Goal: Task Accomplishment & Management: Use online tool/utility

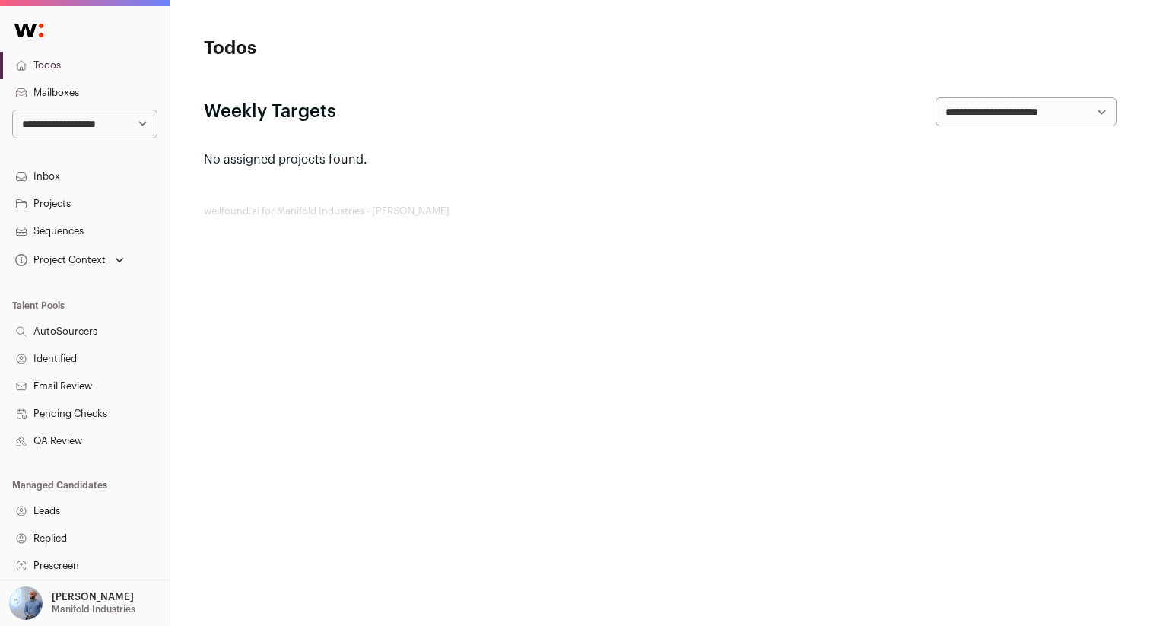
scroll to position [249, 0]
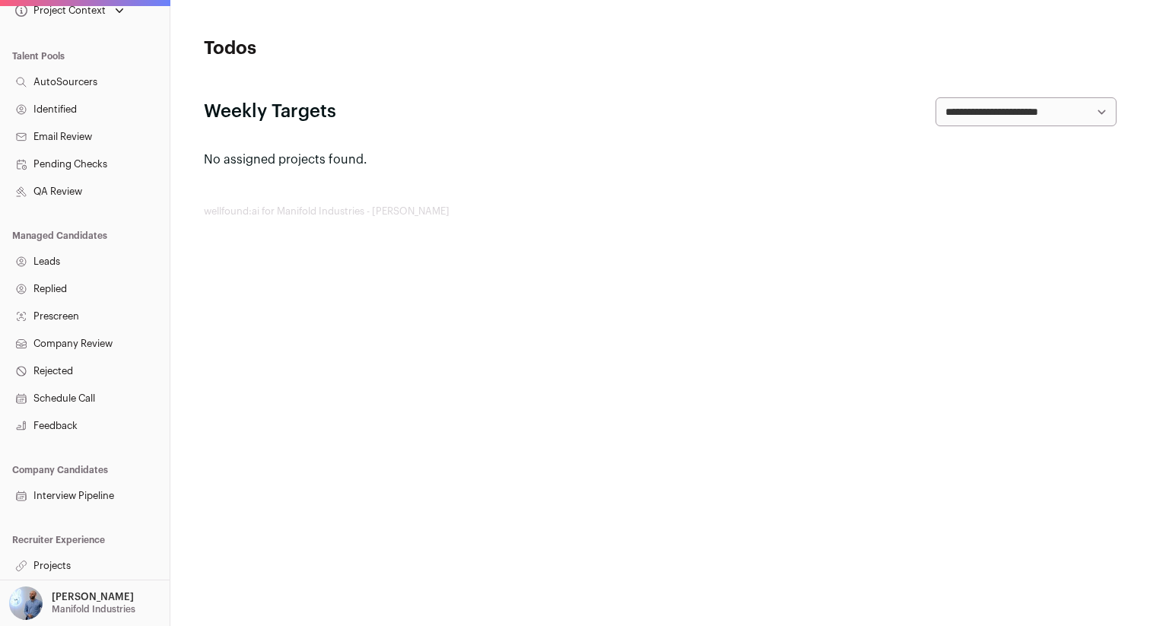
click at [63, 552] on link "Projects" at bounding box center [85, 565] width 170 height 27
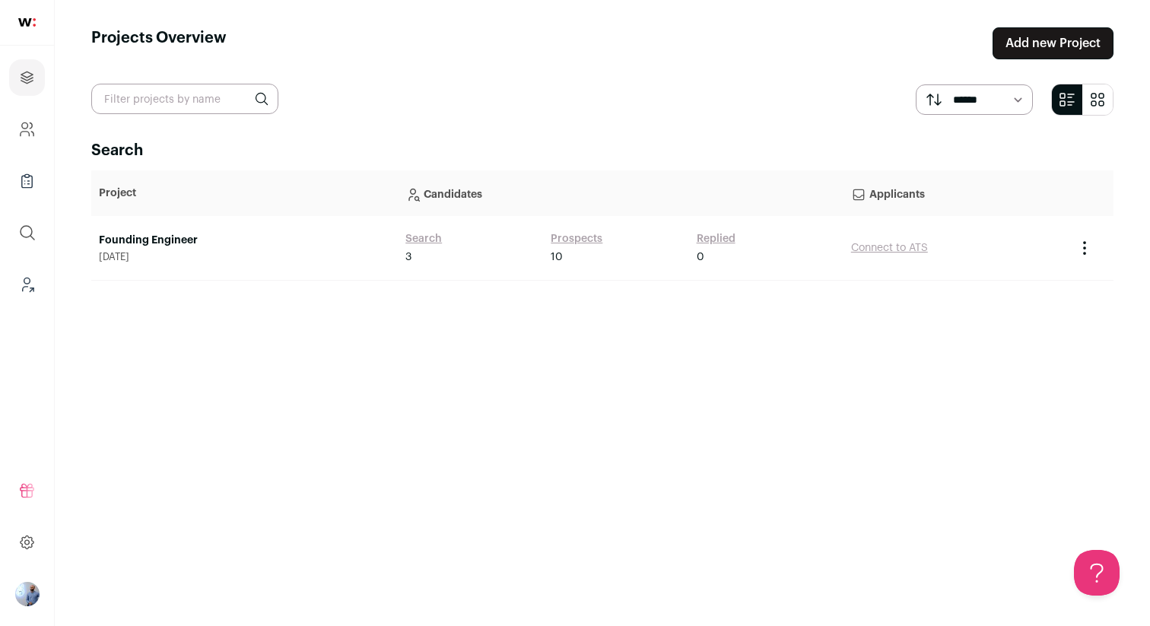
click at [24, 27] on link at bounding box center [27, 23] width 54 height 46
click at [21, 286] on icon "Leads (Backoffice)" at bounding box center [26, 284] width 17 height 18
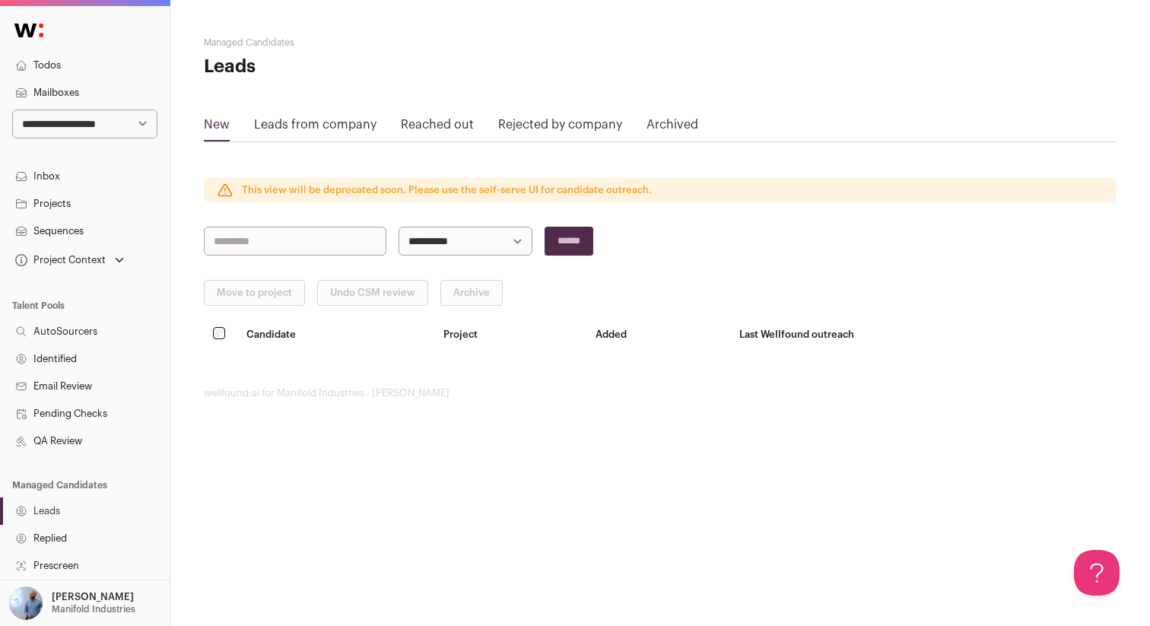
click at [109, 119] on select "**********" at bounding box center [84, 124] width 145 height 29
select select "*"
click at [12, 110] on select "**********" at bounding box center [84, 124] width 145 height 29
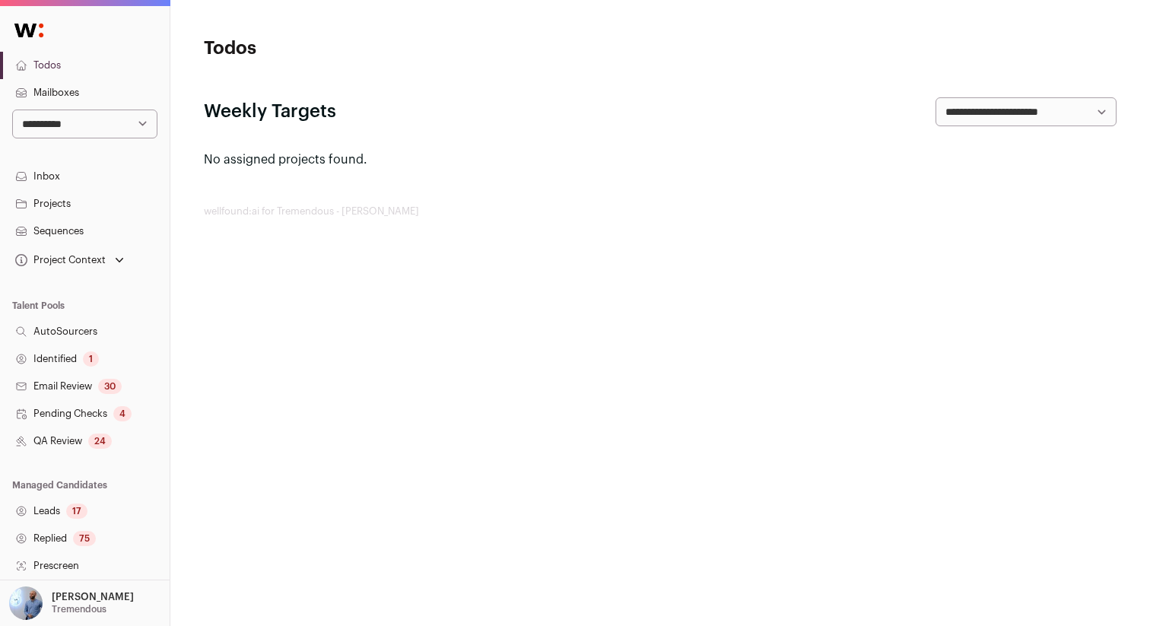
scroll to position [249, 0]
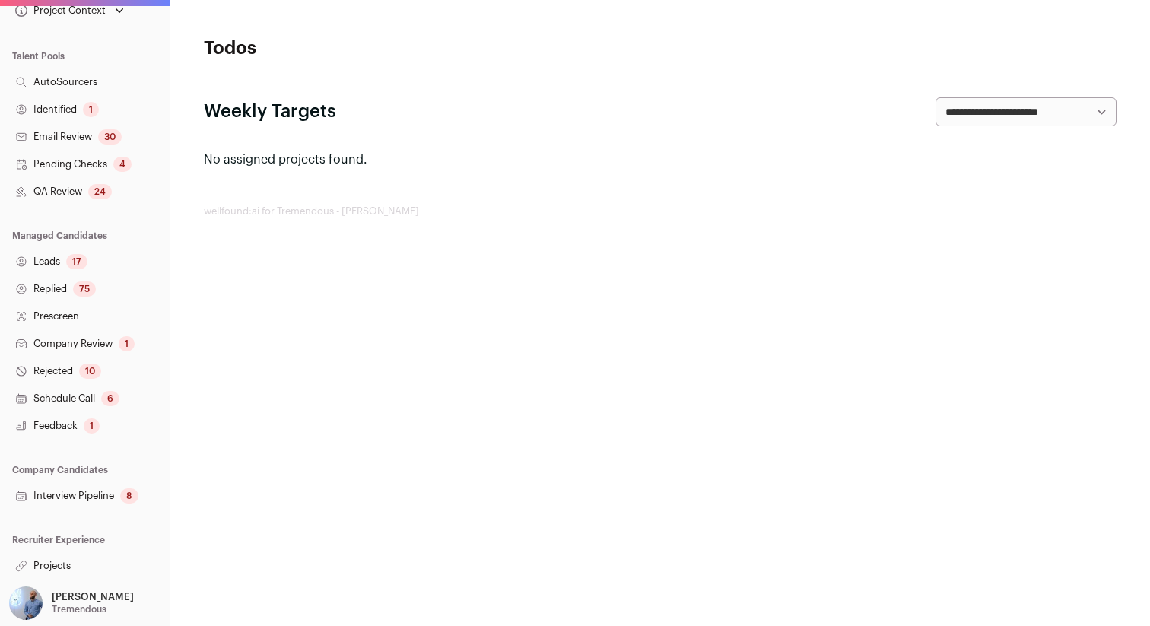
click at [53, 561] on link "Projects" at bounding box center [85, 565] width 170 height 27
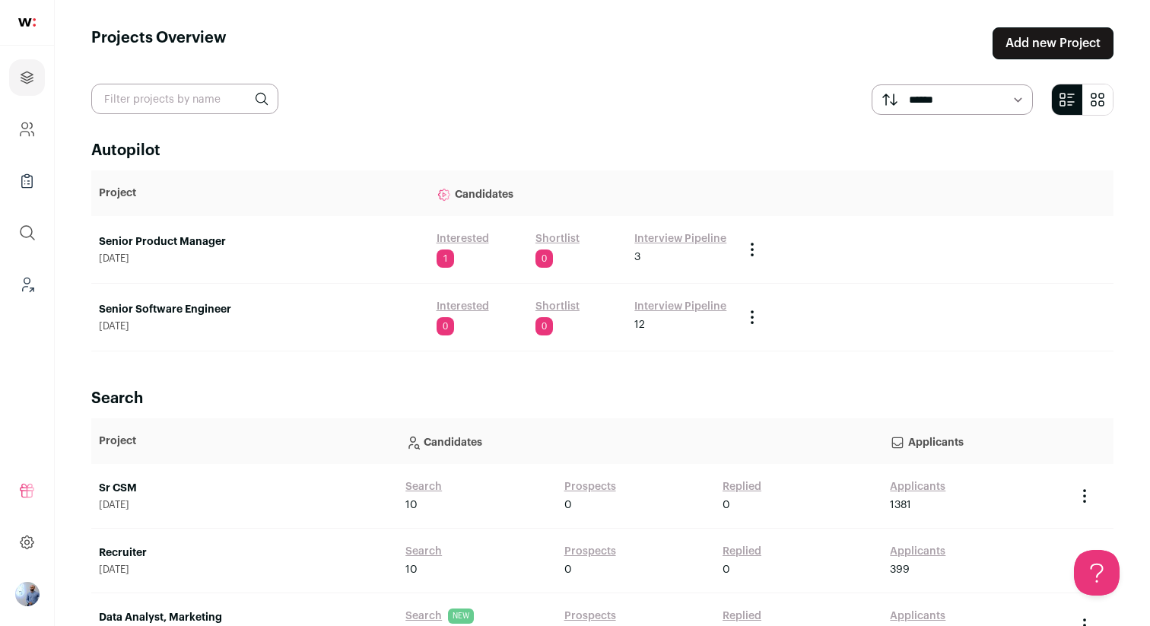
click at [186, 308] on link "Senior Software Engineer" at bounding box center [260, 309] width 323 height 15
click at [183, 240] on link "Senior Product Manager" at bounding box center [260, 241] width 323 height 15
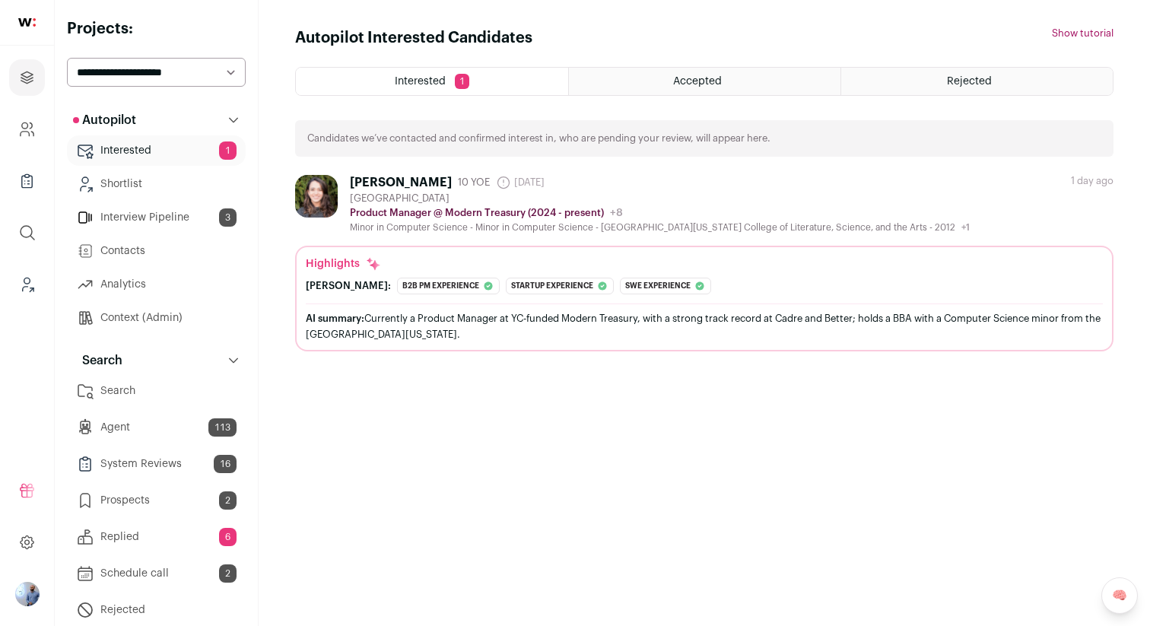
click at [162, 386] on link "Search" at bounding box center [156, 391] width 179 height 30
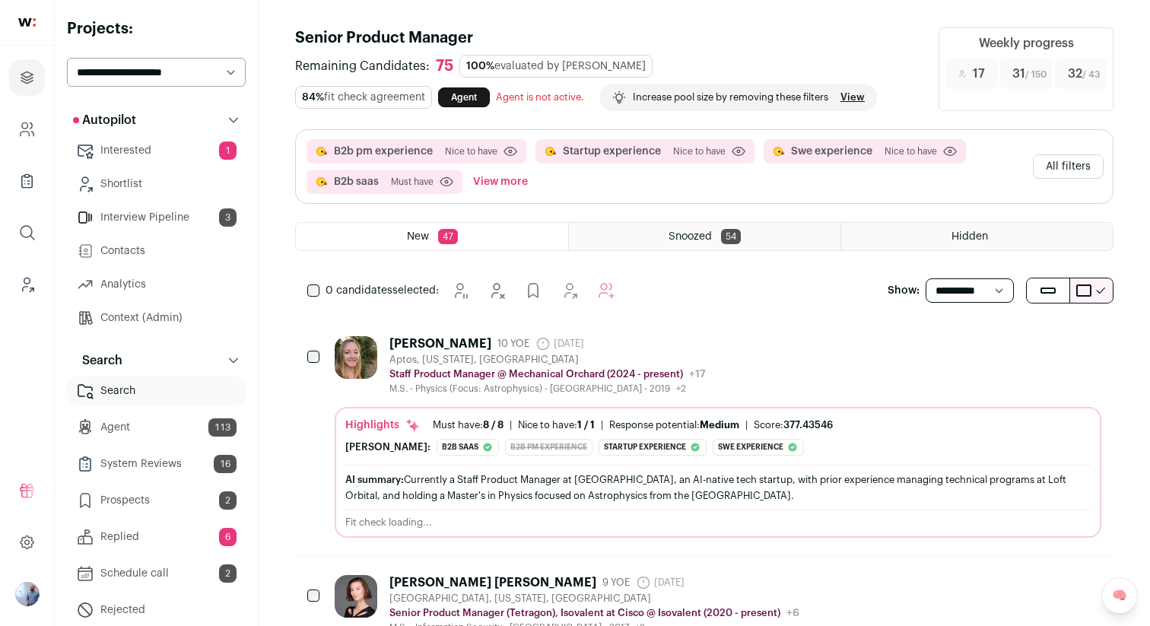
click at [1060, 174] on button "All filters" at bounding box center [1068, 166] width 71 height 24
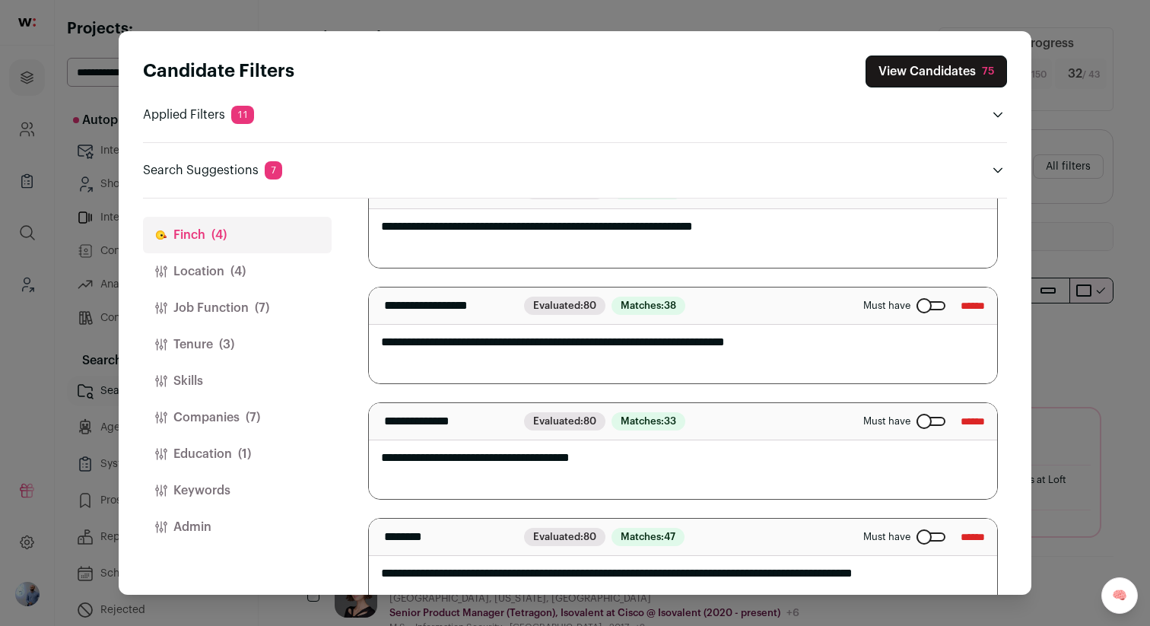
scroll to position [170, 0]
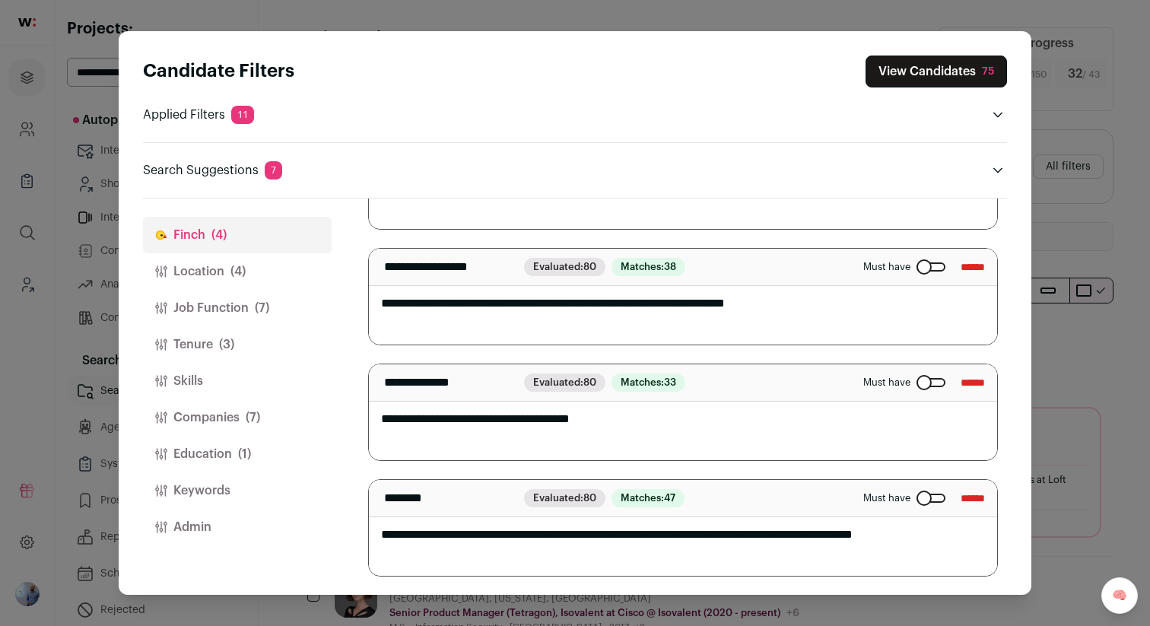
click at [910, 505] on div "Must have ******" at bounding box center [924, 498] width 122 height 24
click at [917, 499] on div "Close modal via background" at bounding box center [931, 498] width 29 height 9
click at [913, 79] on button "View Candidates 75" at bounding box center [936, 72] width 141 height 32
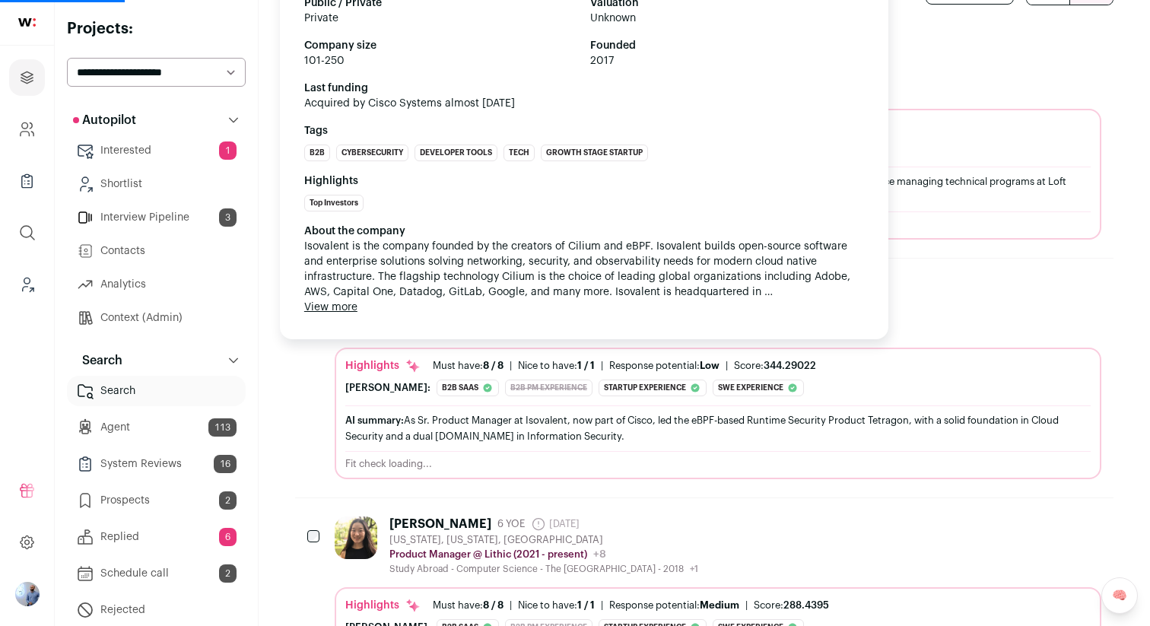
scroll to position [308, 0]
